Goal: Information Seeking & Learning: Learn about a topic

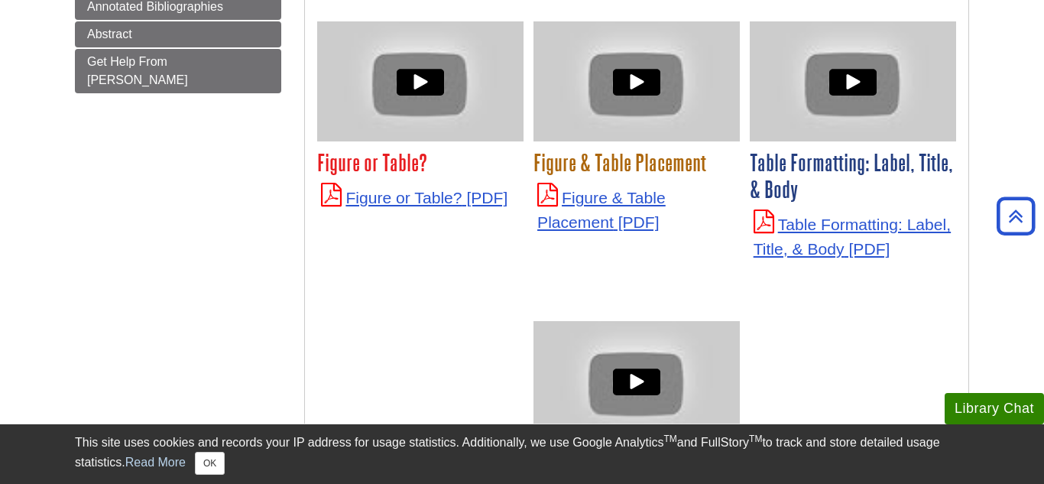
scroll to position [502, 0]
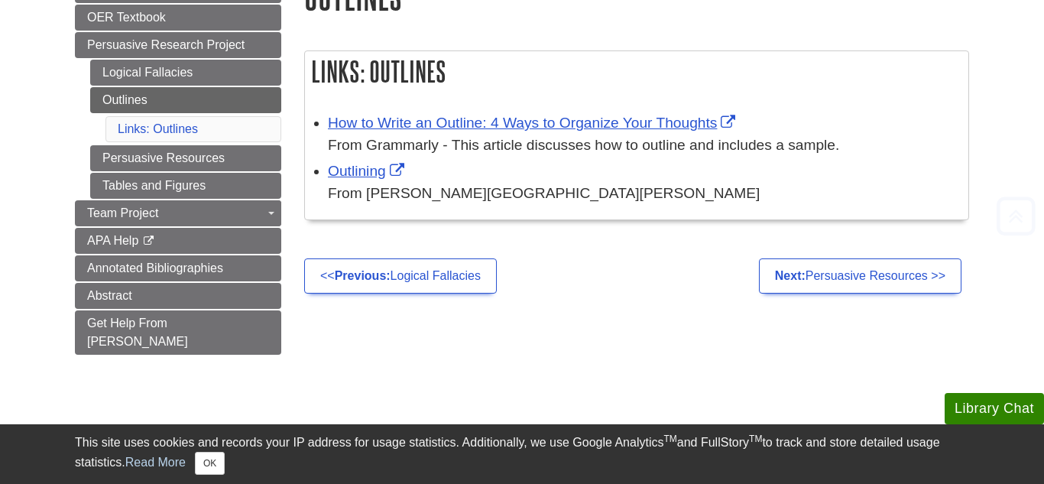
scroll to position [267, 0]
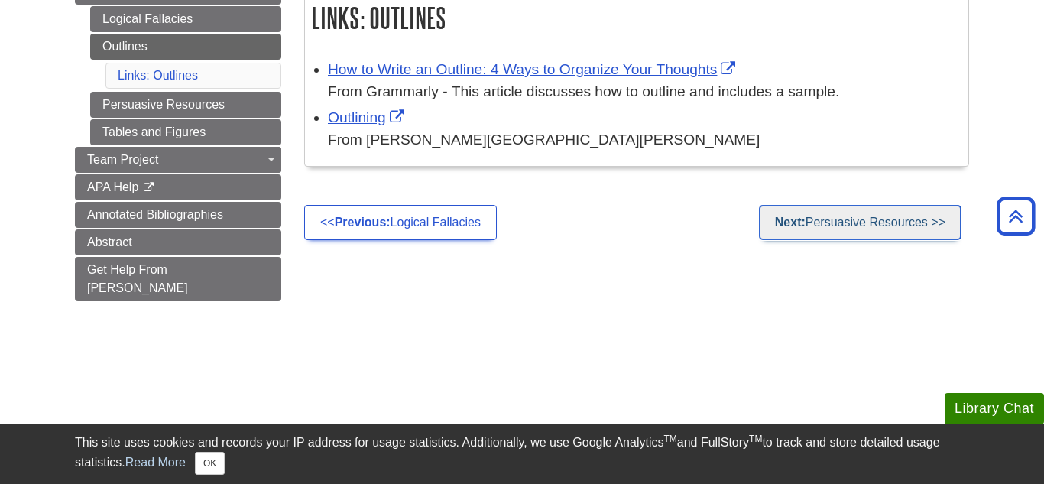
click at [799, 221] on strong "Next:" at bounding box center [790, 221] width 31 height 13
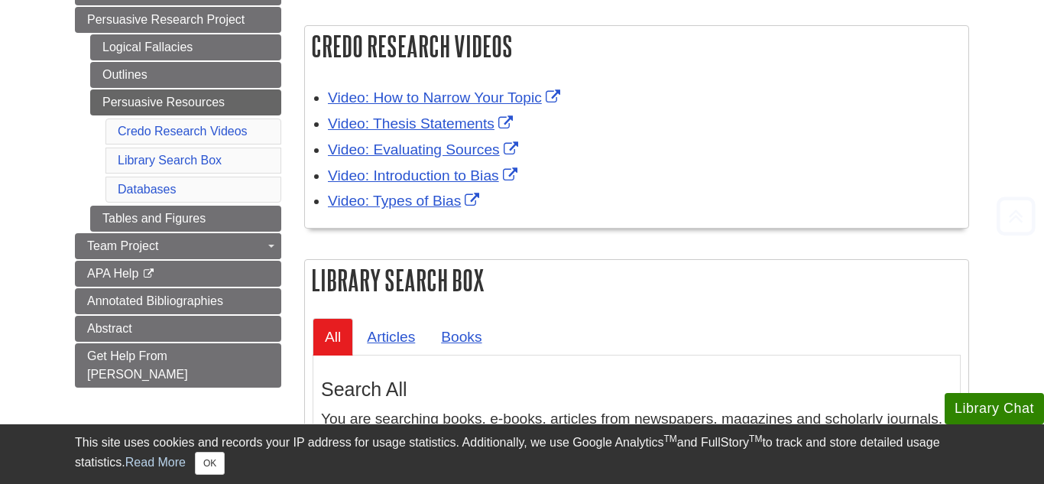
scroll to position [246, 0]
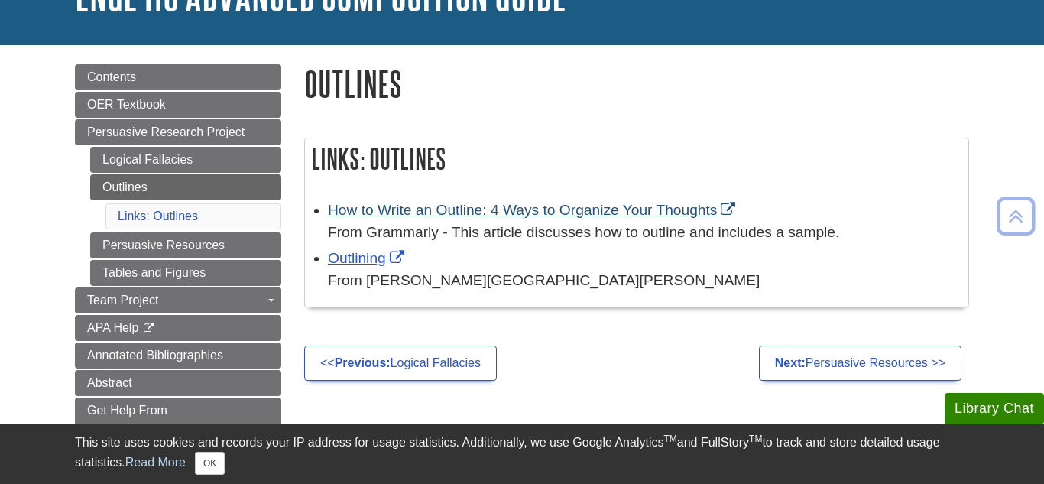
scroll to position [124, 0]
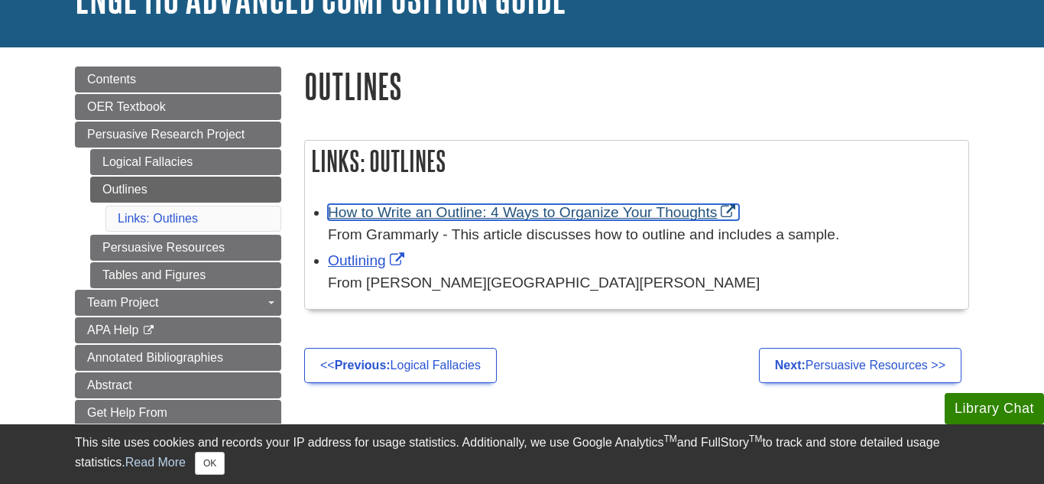
click at [520, 211] on link "How to Write an Outline: 4 Ways to Organize Your Thoughts" at bounding box center [533, 212] width 411 height 16
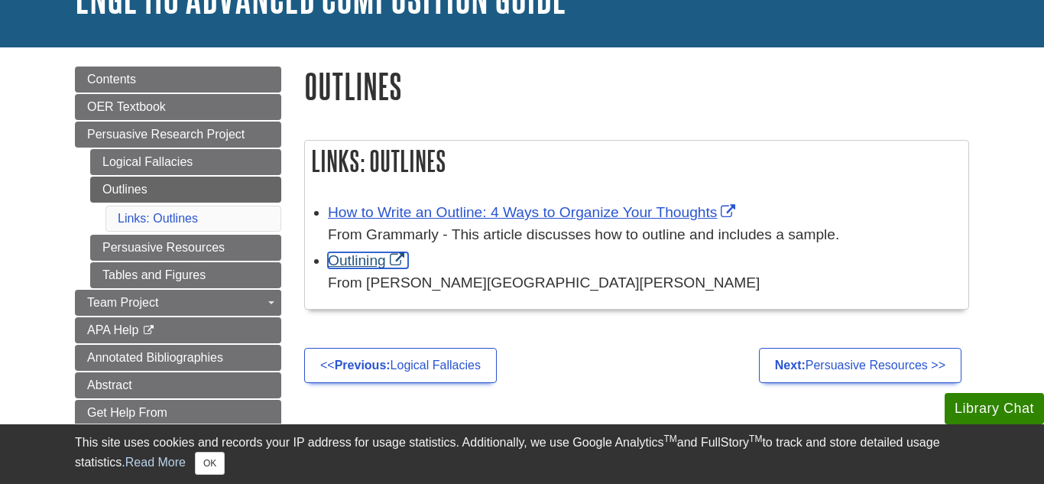
click at [353, 267] on link "Outlining" at bounding box center [368, 260] width 80 height 16
